Goal: Information Seeking & Learning: Learn about a topic

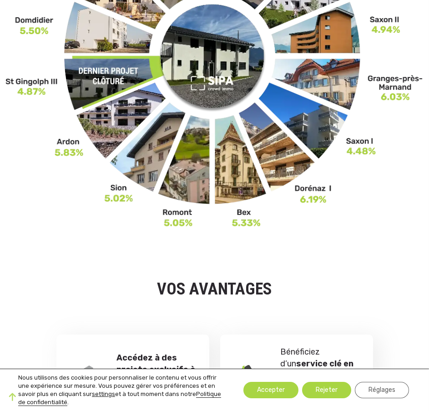
scroll to position [455, 0]
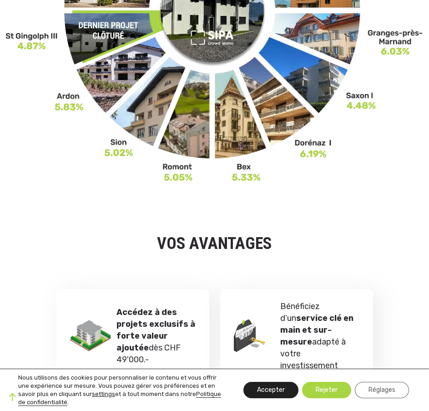
click at [252, 388] on button "Accepter" at bounding box center [270, 390] width 55 height 16
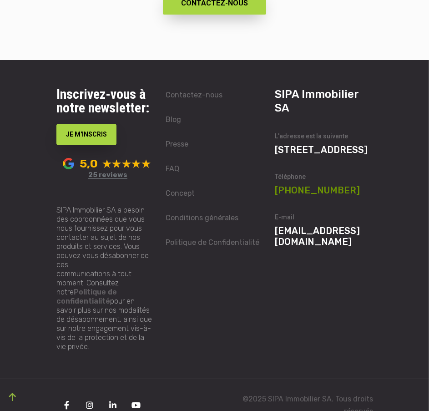
scroll to position [4377, 0]
